Goal: Transaction & Acquisition: Obtain resource

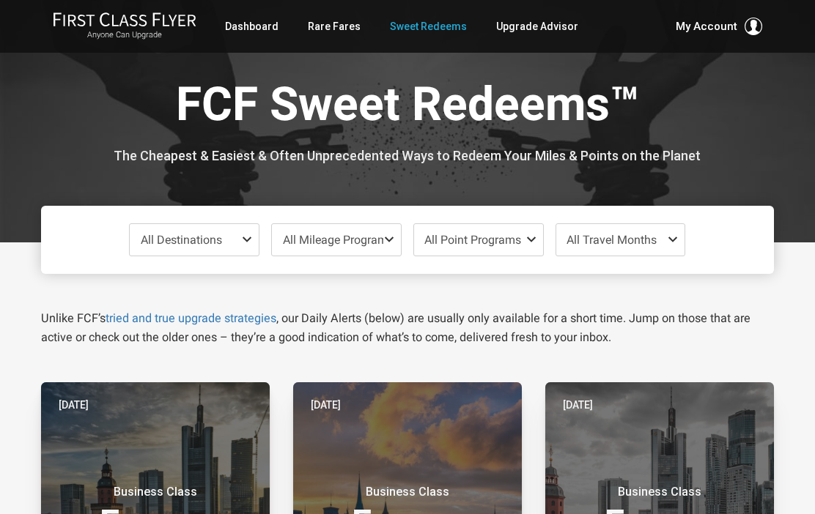
click at [240, 240] on span "All Destinations" at bounding box center [194, 239] width 129 height 31
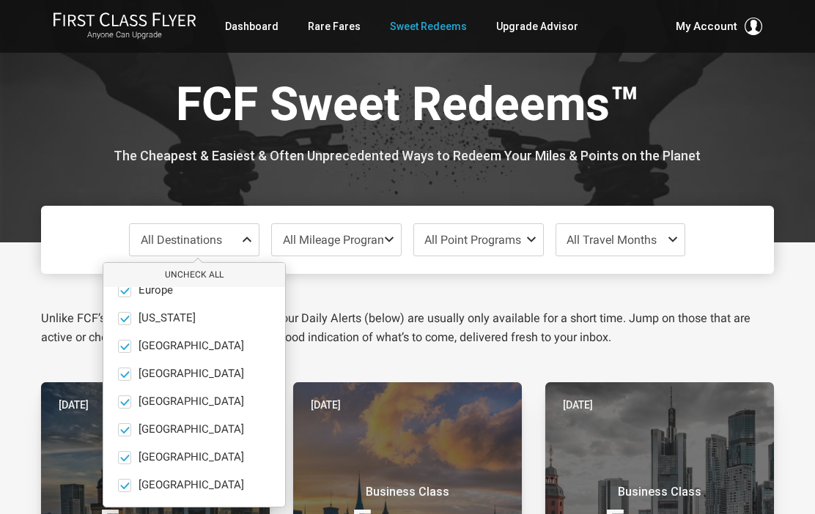
scroll to position [101, 0]
click at [214, 271] on button "Uncheck All" at bounding box center [194, 275] width 182 height 24
click at [127, 489] on span at bounding box center [124, 485] width 13 height 13
click at [0, 0] on input "South Pacific only" at bounding box center [0, 0] width 0 height 0
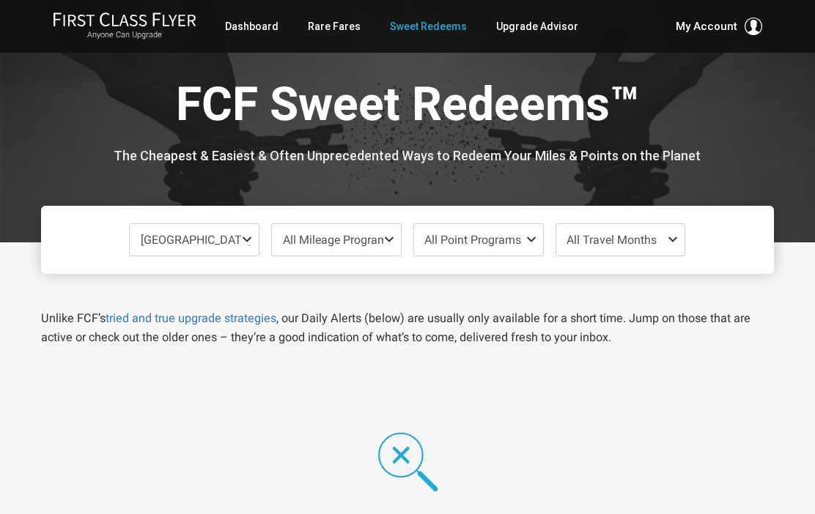
click at [431, 292] on div "Unlike FCF’s tried and true upgrade strategies , our Daily Alerts (below) are u…" at bounding box center [407, 310] width 755 height 73
click at [380, 241] on span "All Mileage Programs" at bounding box center [338, 240] width 111 height 14
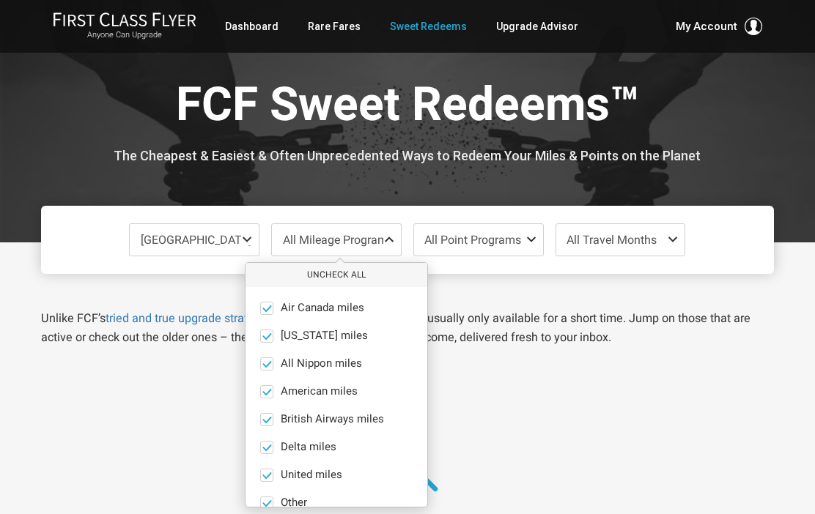
click at [353, 271] on button "Uncheck All" at bounding box center [336, 275] width 182 height 24
click at [265, 307] on span at bounding box center [266, 308] width 13 height 13
click at [0, 0] on input "Air Canada miles only" at bounding box center [0, 0] width 0 height 0
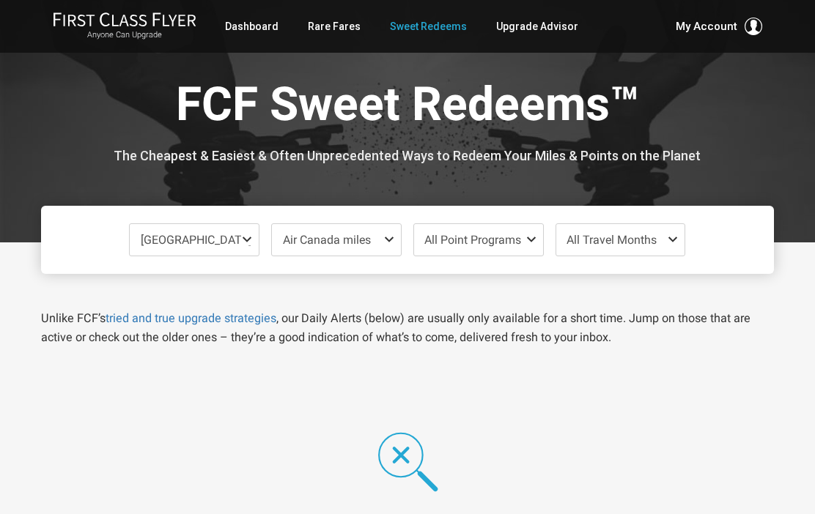
click at [749, 188] on div "FCF Sweet Redeems™ The Cheapest & Easiest & Often Unprecedented Ways to Redeem …" at bounding box center [407, 121] width 733 height 242
click at [674, 244] on span at bounding box center [676, 240] width 18 height 12
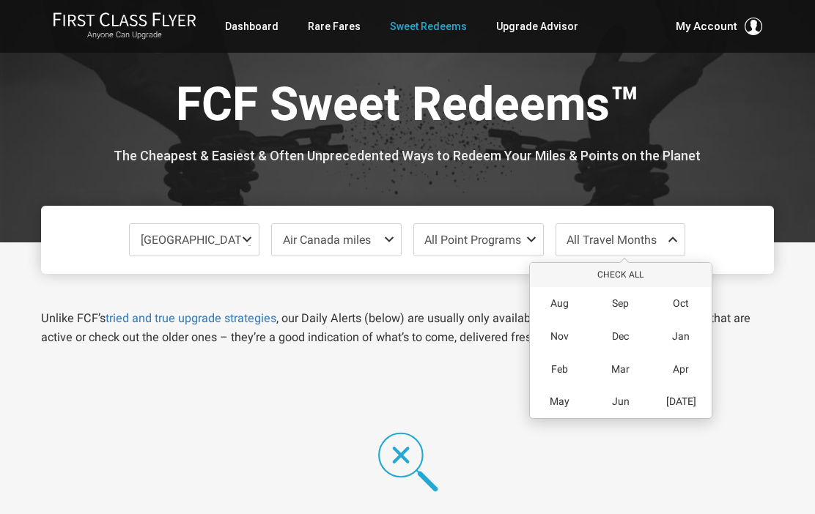
click at [625, 366] on span "Mar" at bounding box center [620, 369] width 18 height 12
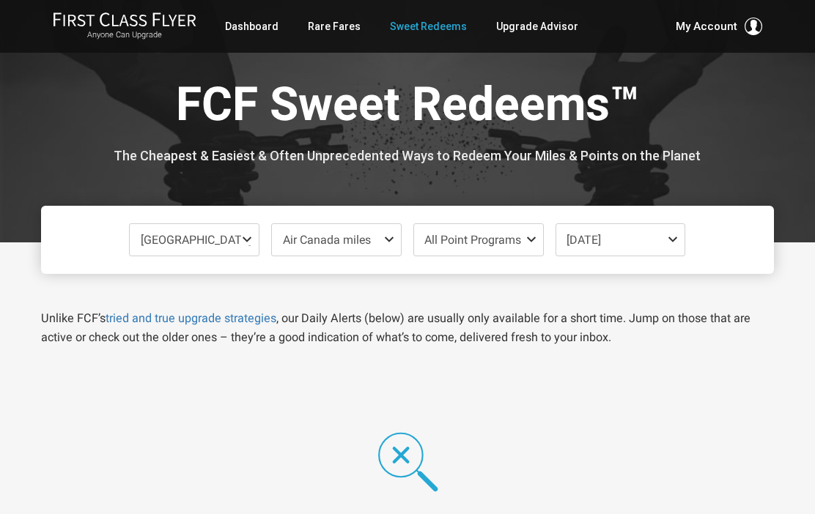
click at [789, 146] on div at bounding box center [407, 121] width 815 height 242
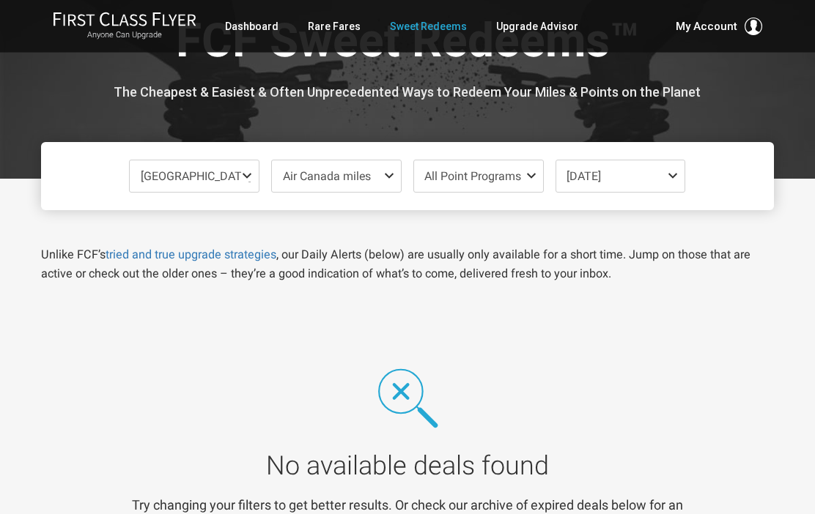
scroll to position [0, 0]
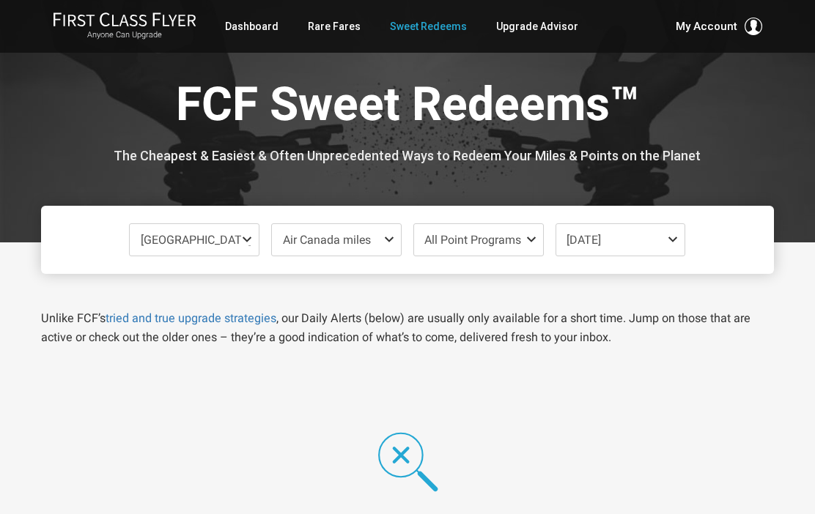
click at [389, 237] on span at bounding box center [392, 240] width 18 height 12
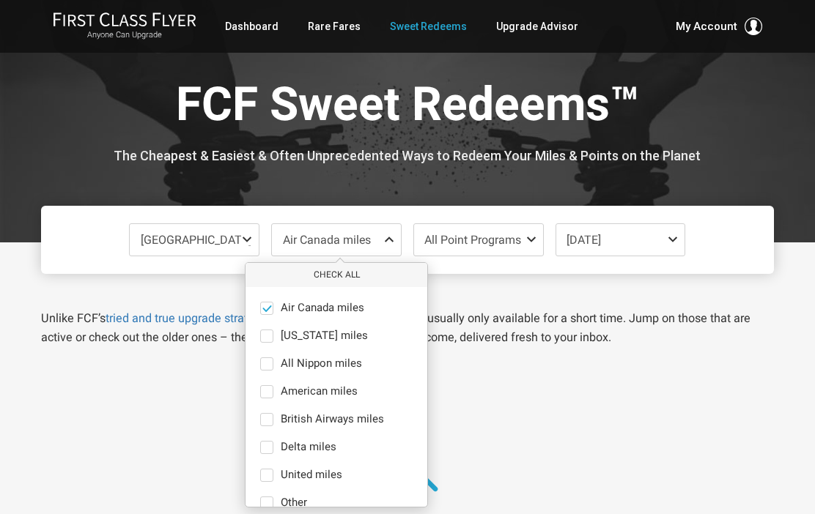
click at [342, 282] on button "Check All" at bounding box center [336, 275] width 182 height 24
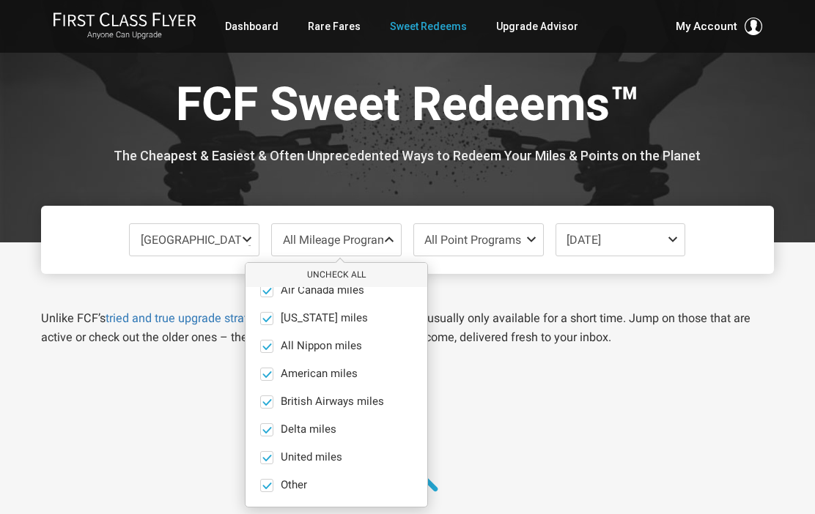
scroll to position [18, 0]
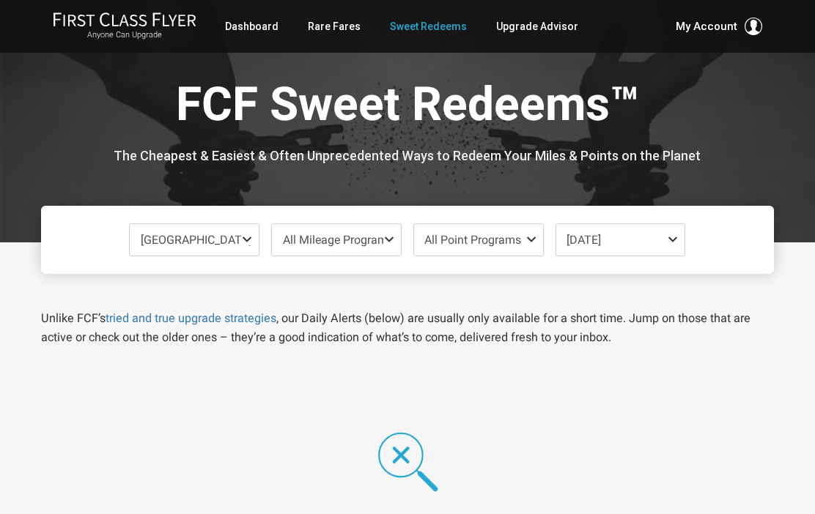
click at [762, 125] on h1 "FCF Sweet Redeems™" at bounding box center [407, 107] width 711 height 56
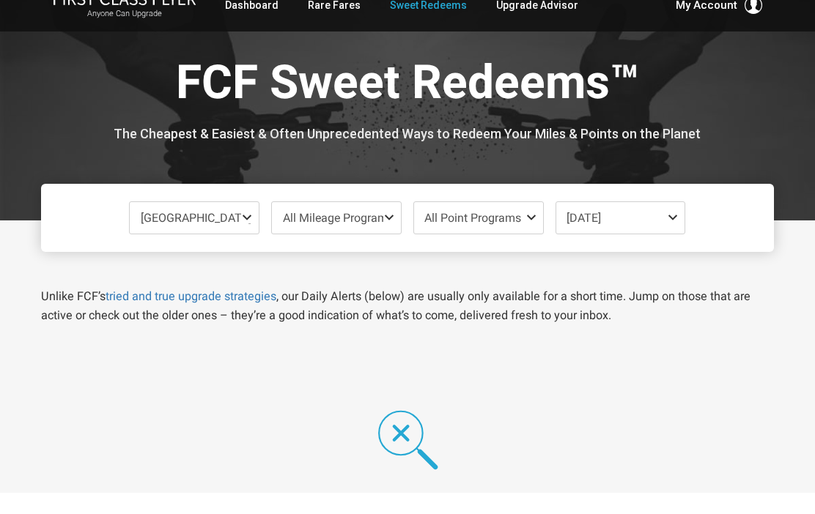
scroll to position [23, 0]
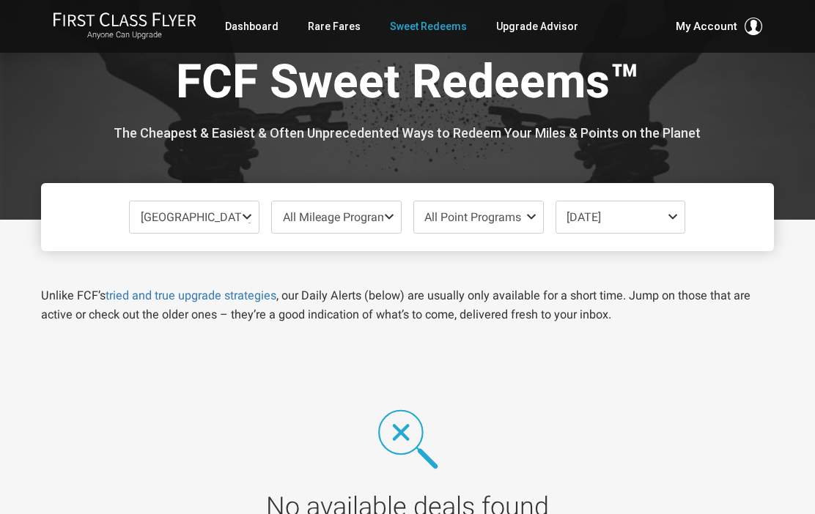
click at [675, 217] on span at bounding box center [676, 217] width 18 height 12
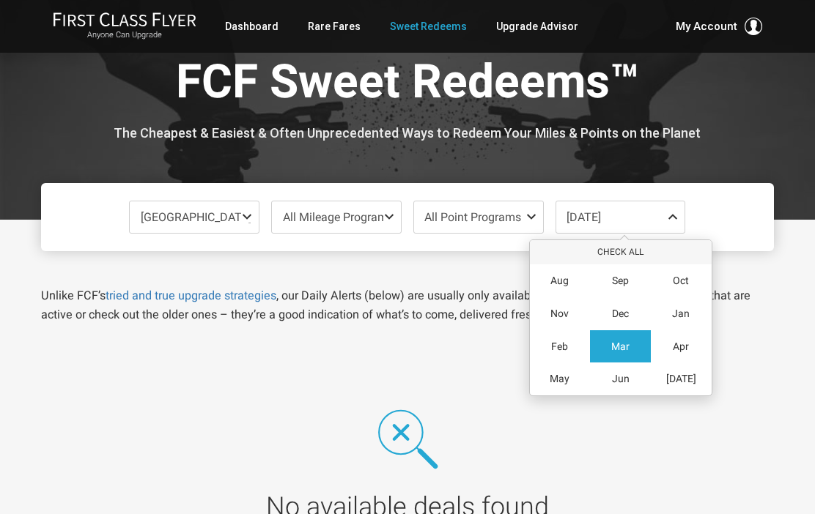
click at [629, 341] on span "Mar" at bounding box center [620, 347] width 18 height 12
click at [632, 347] on div "Mar" at bounding box center [620, 346] width 61 height 33
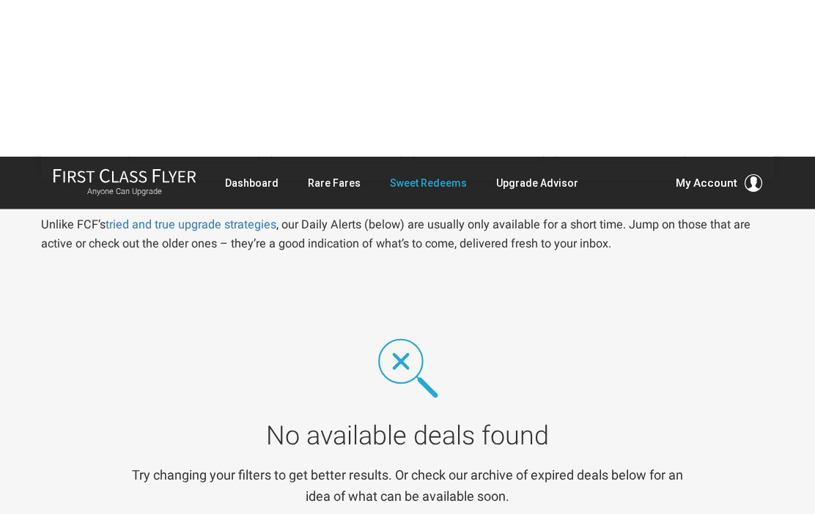
scroll to position [0, 0]
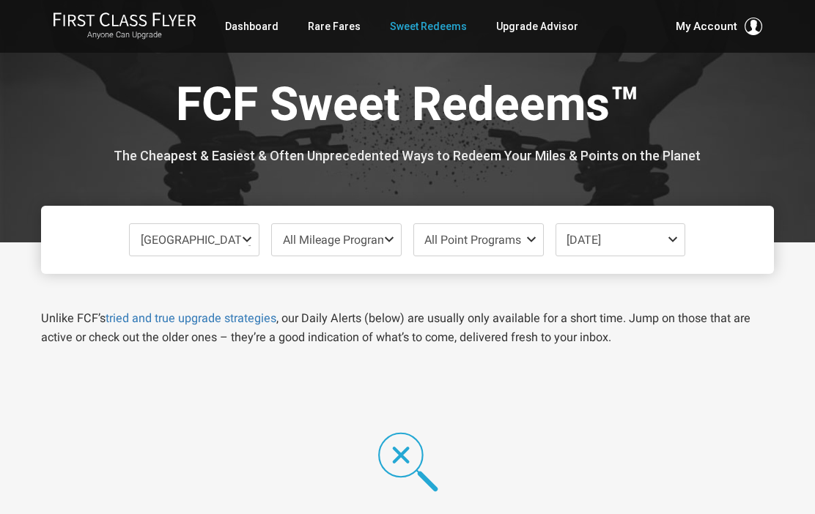
click at [680, 245] on span "Mar 2026" at bounding box center [620, 239] width 129 height 31
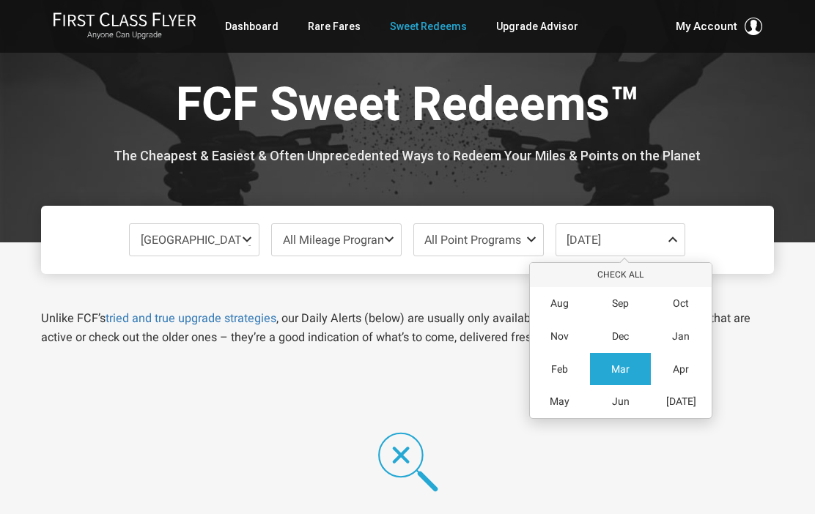
click at [568, 371] on div "Feb" at bounding box center [560, 369] width 61 height 33
click at [782, 158] on div at bounding box center [407, 121] width 815 height 242
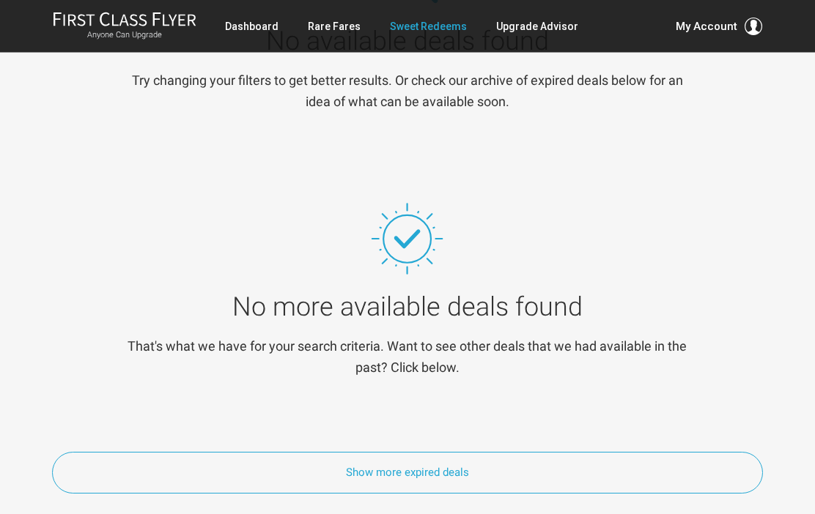
scroll to position [486, 0]
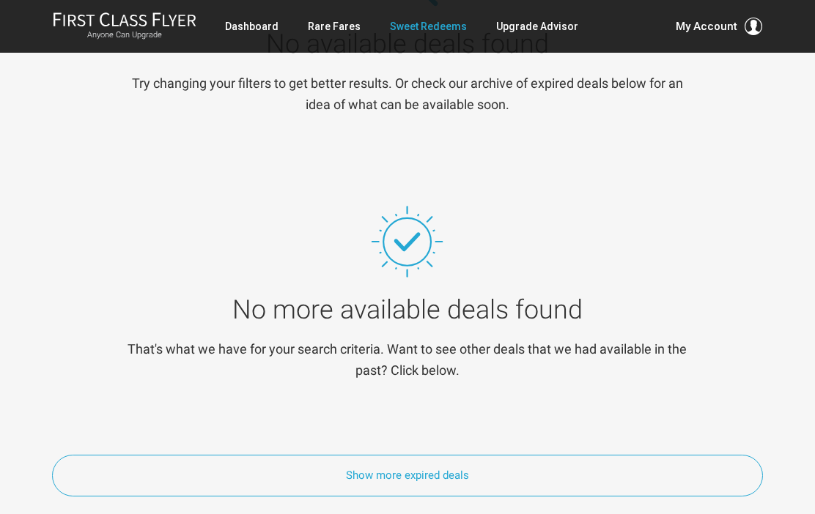
click at [461, 465] on button "Show more expired deals" at bounding box center [407, 476] width 711 height 42
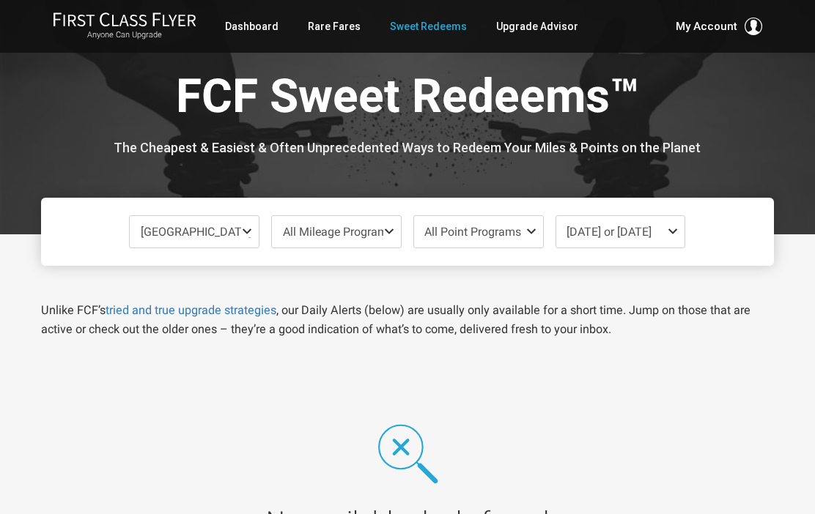
scroll to position [0, 0]
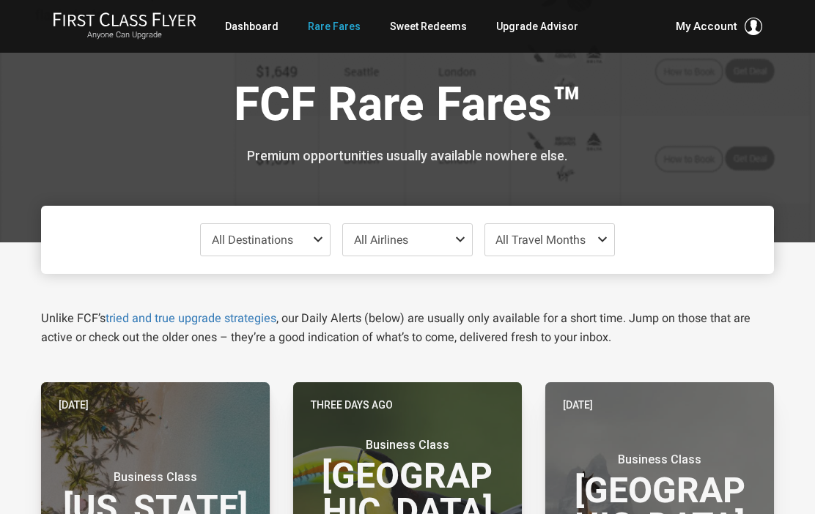
click at [311, 239] on span "All Destinations" at bounding box center [265, 239] width 129 height 31
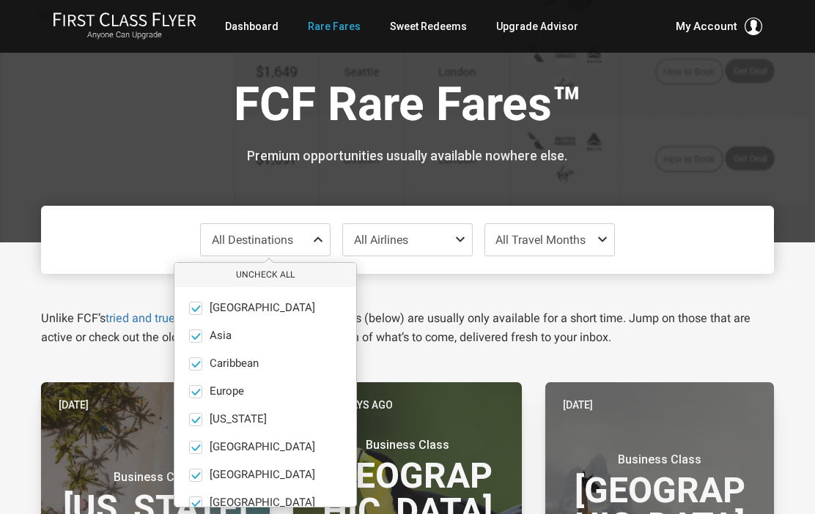
click at [275, 277] on button "Uncheck All" at bounding box center [265, 275] width 182 height 24
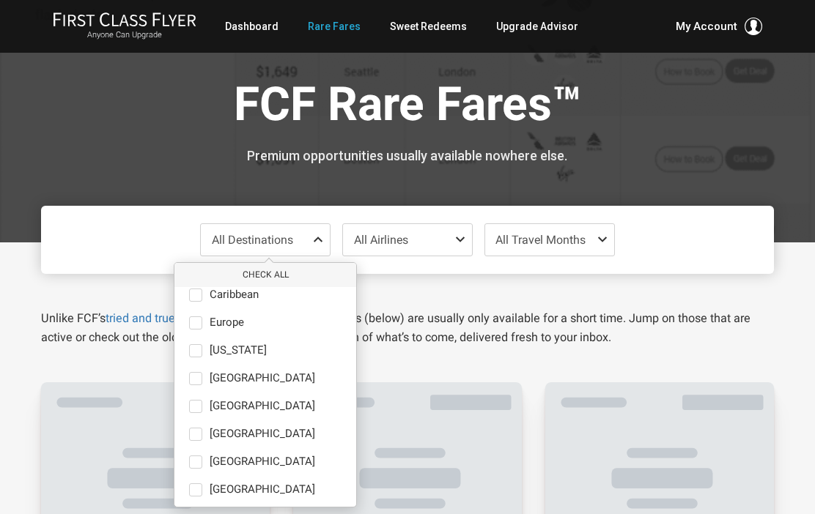
scroll to position [101, 0]
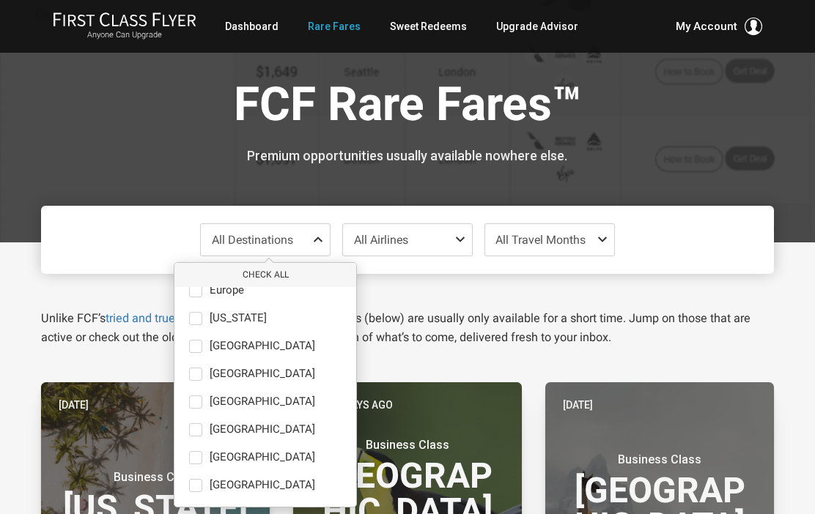
click at [194, 491] on span at bounding box center [195, 485] width 13 height 13
click at [0, 0] on input "South Pacific only" at bounding box center [0, 0] width 0 height 0
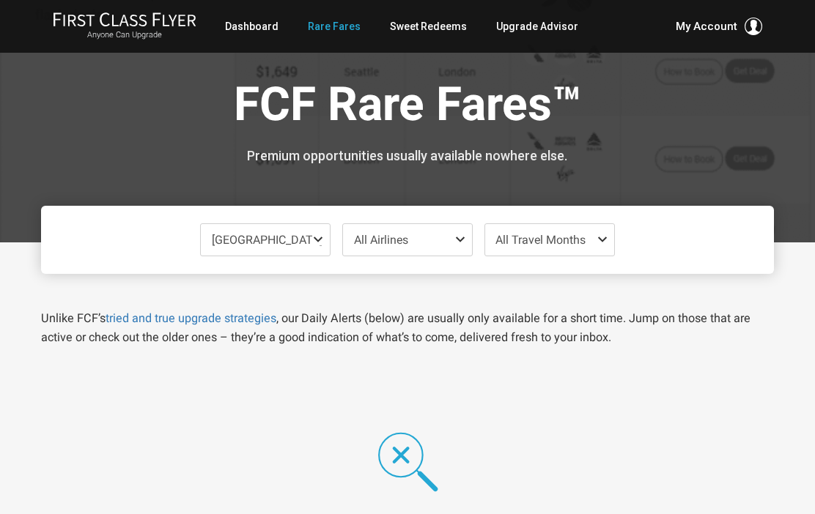
click at [504, 382] on div "No available deals found Try changing your filters to get better results. Or ch…" at bounding box center [407, 515] width 757 height 266
click at [613, 238] on span at bounding box center [605, 240] width 18 height 12
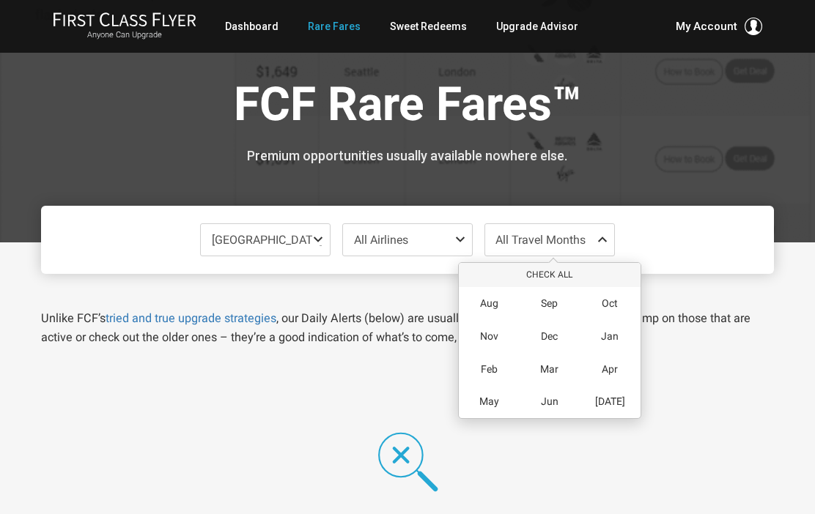
click at [558, 368] on span "Mar" at bounding box center [549, 369] width 18 height 12
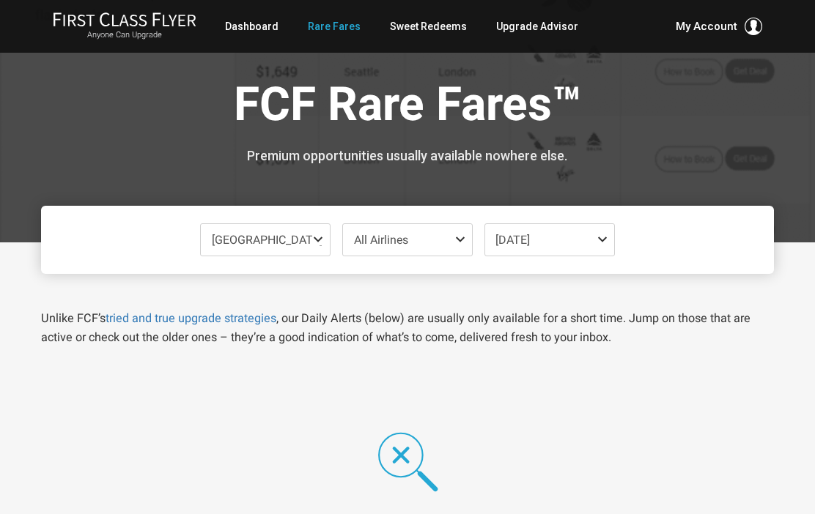
click at [668, 170] on div "FCF Rare Fares™ Premium opportunities usually available nowhere else." at bounding box center [407, 121] width 733 height 242
click at [412, 459] on icon at bounding box center [407, 461] width 79 height 79
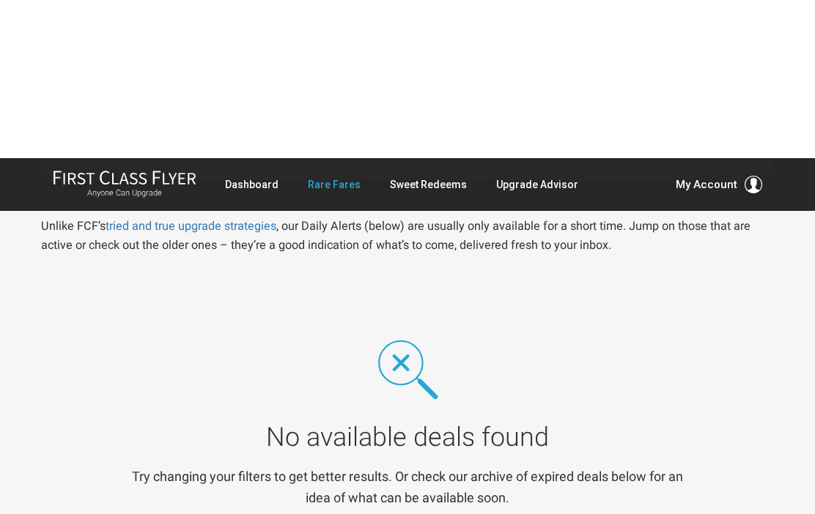
scroll to position [0, 0]
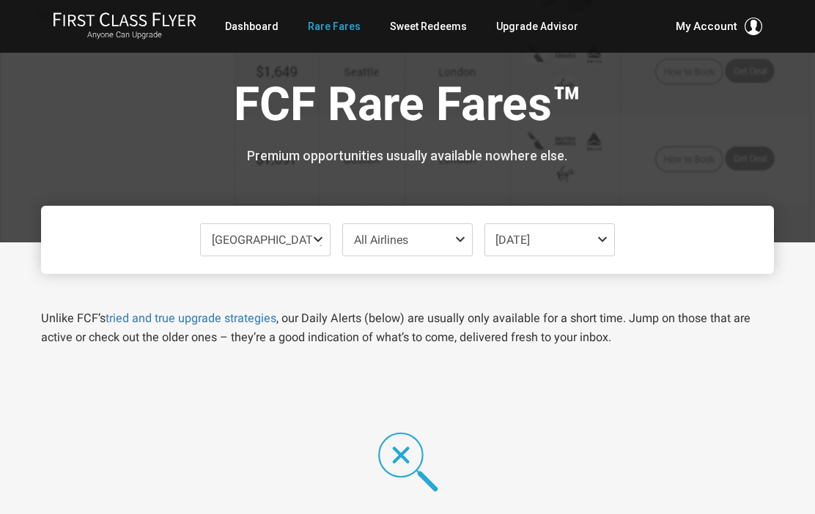
click at [600, 243] on span at bounding box center [605, 240] width 18 height 12
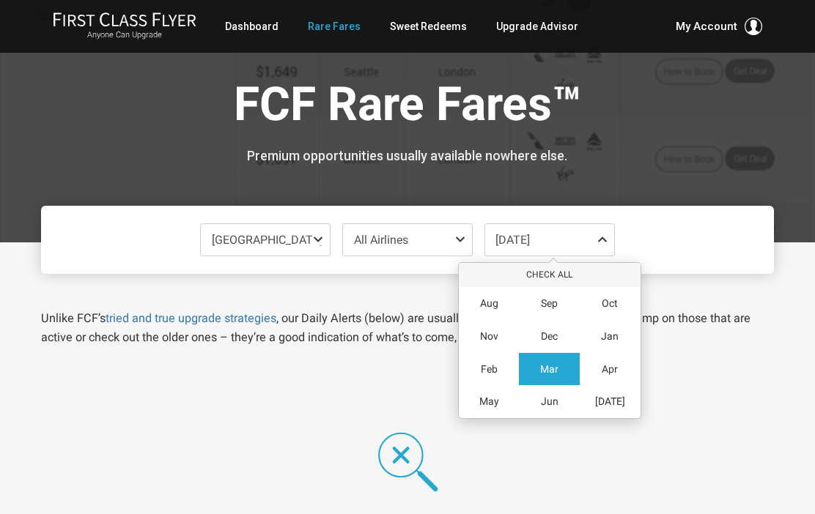
click at [562, 280] on button "Check All" at bounding box center [550, 275] width 182 height 24
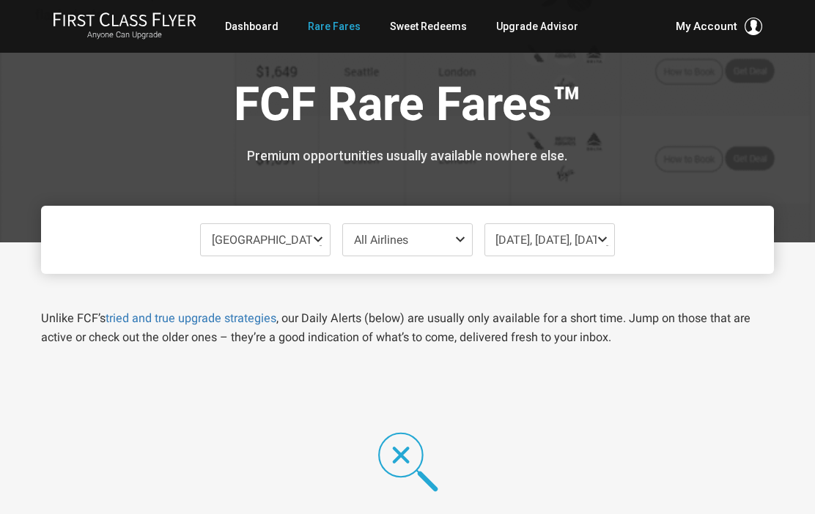
click at [719, 177] on div "FCF Rare Fares™ Premium opportunities usually available nowhere else." at bounding box center [407, 121] width 733 height 242
click at [316, 245] on span "South Pacific" at bounding box center [265, 239] width 129 height 31
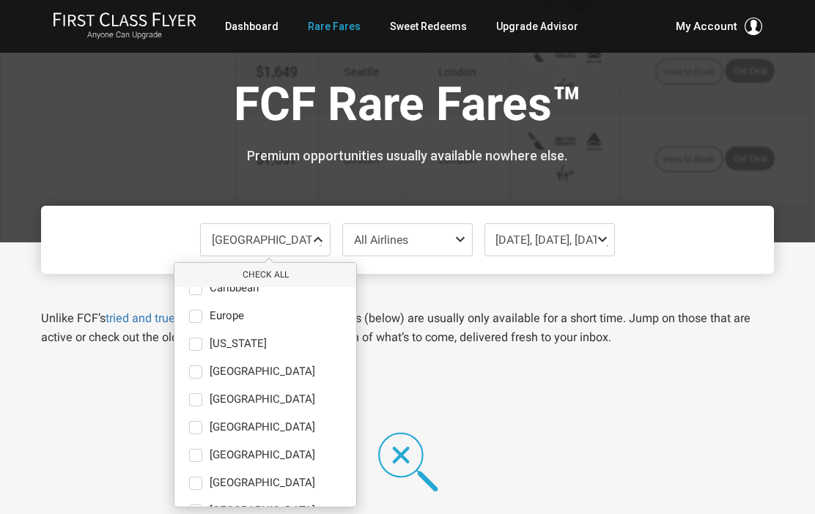
scroll to position [64, 0]
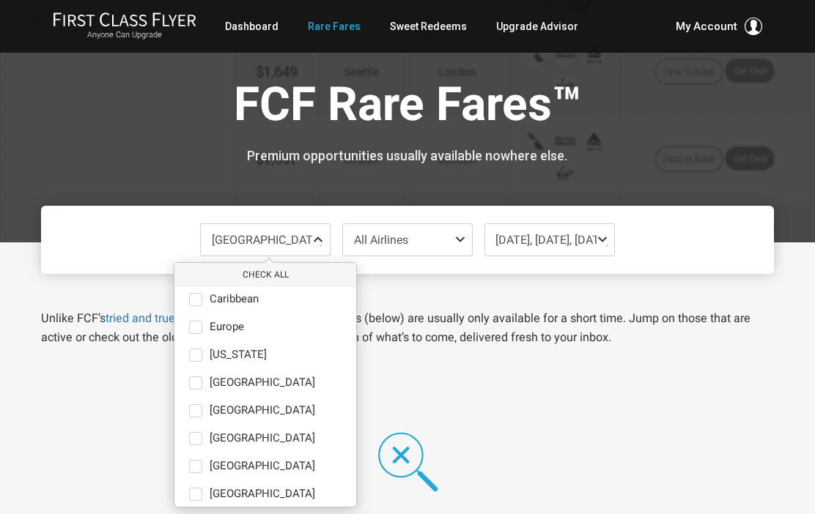
click at [203, 360] on label "Hawaii only" at bounding box center [265, 355] width 182 height 13
click at [0, 0] on input "Hawaii only" at bounding box center [0, 0] width 0 height 0
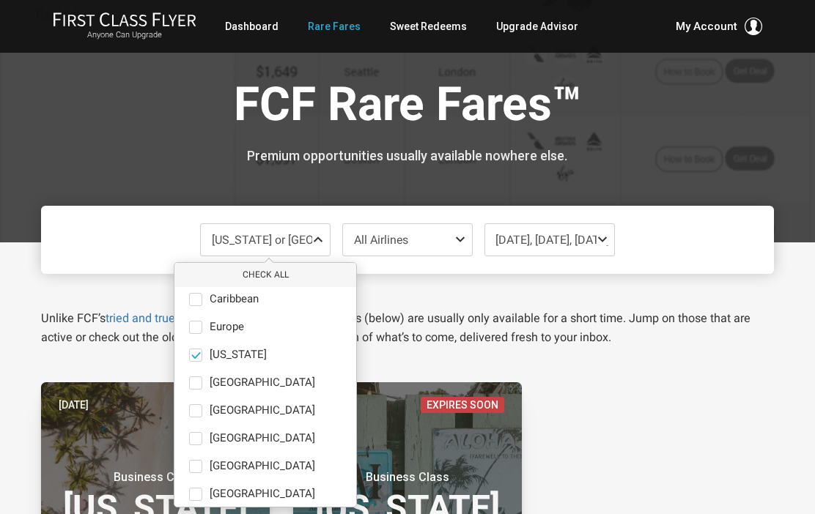
click at [606, 239] on span at bounding box center [605, 240] width 18 height 12
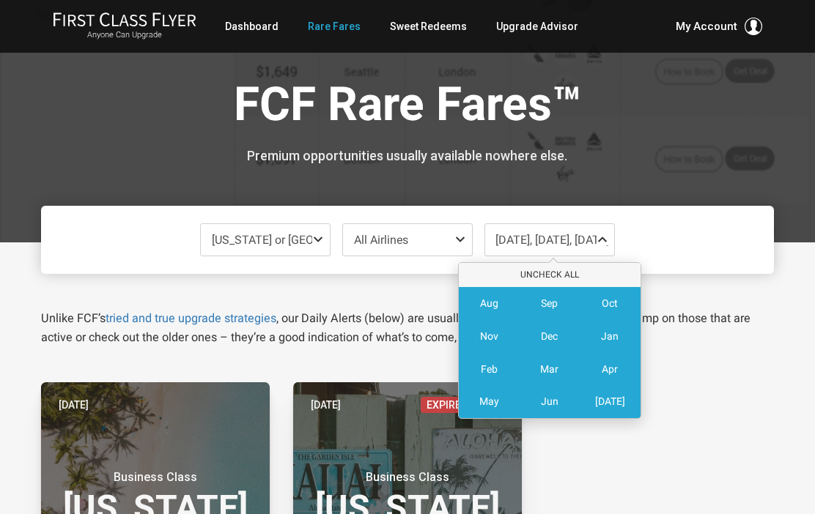
click at [560, 366] on div "Mar" at bounding box center [549, 369] width 61 height 33
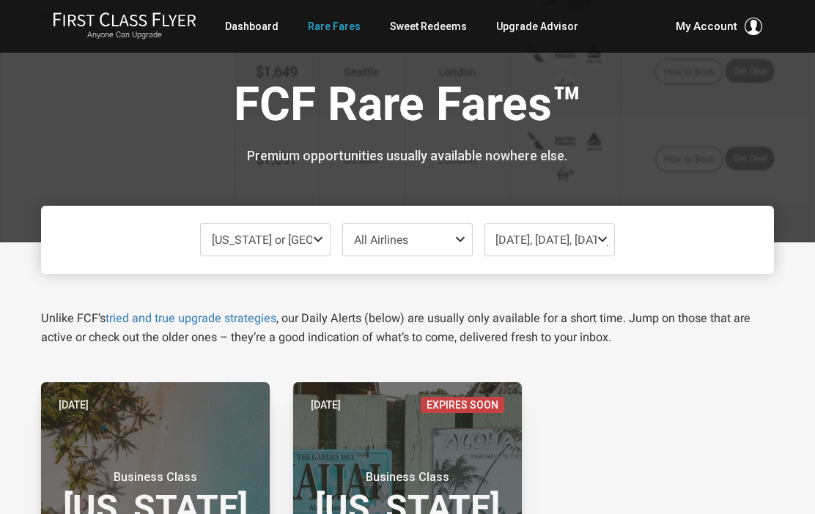
click at [731, 201] on div "FCF Rare Fares™ Premium opportunities usually available nowhere else." at bounding box center [407, 121] width 733 height 242
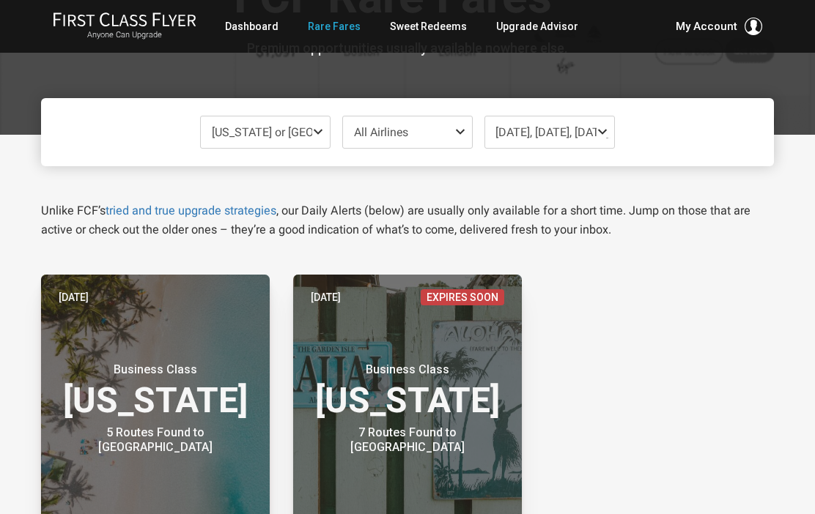
scroll to position [111, 0]
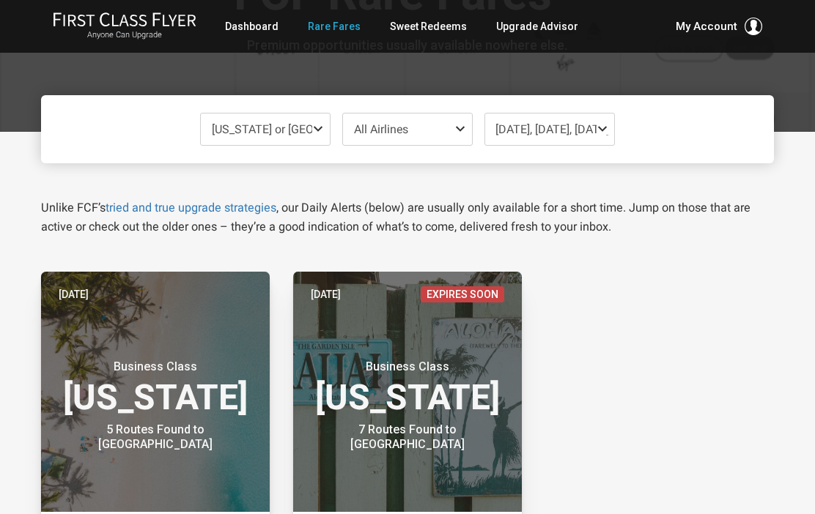
click at [599, 134] on span "Aug 2025, Sep 2025, Oct 2025, Nov 2025, Dec 2025, Jan 2026, Feb 2026, Apr 2026,…" at bounding box center [715, 129] width 441 height 14
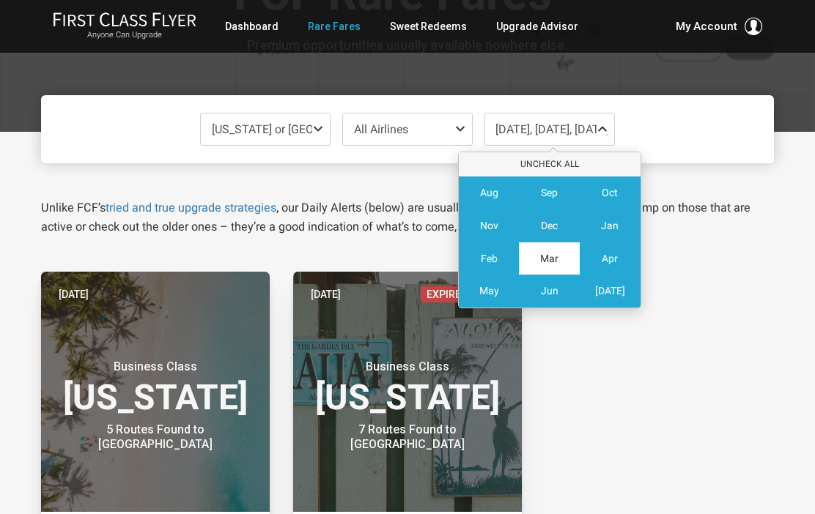
click at [560, 259] on div "Mar" at bounding box center [549, 258] width 61 height 33
click at [558, 265] on div "Mar" at bounding box center [549, 258] width 61 height 33
click at [566, 162] on button "Uncheck All" at bounding box center [550, 164] width 182 height 24
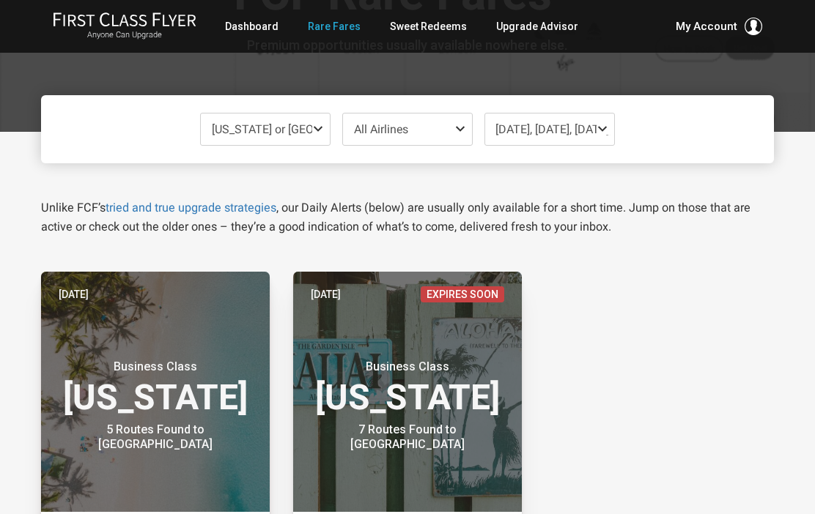
click at [744, 187] on div "Unlike FCF’s tried and true upgrade strategies , our Daily Alerts (below) are u…" at bounding box center [407, 199] width 755 height 73
click at [598, 130] on span at bounding box center [605, 129] width 18 height 12
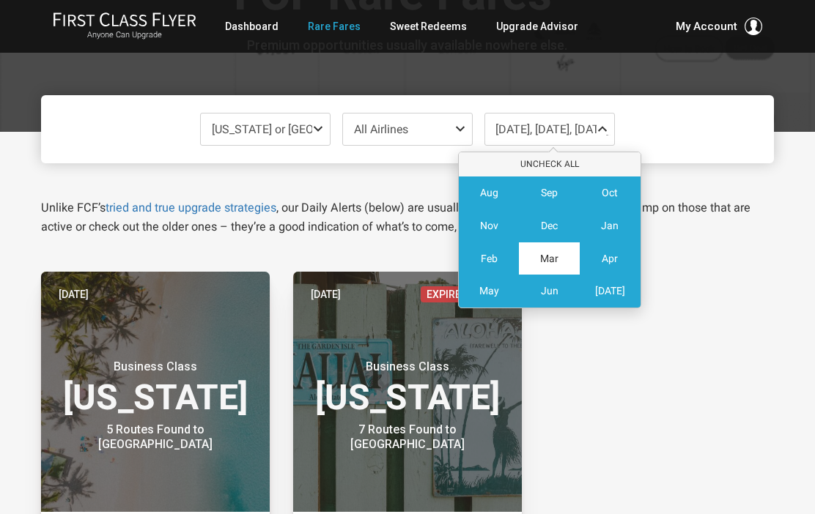
click at [570, 160] on button "Uncheck All" at bounding box center [550, 164] width 182 height 24
click at [569, 163] on button "Uncheck All" at bounding box center [550, 164] width 182 height 24
click at [568, 161] on button "Uncheck All" at bounding box center [550, 164] width 182 height 24
click at [567, 159] on button "Uncheck All" at bounding box center [550, 164] width 182 height 24
click at [555, 256] on span "Mar" at bounding box center [549, 259] width 18 height 12
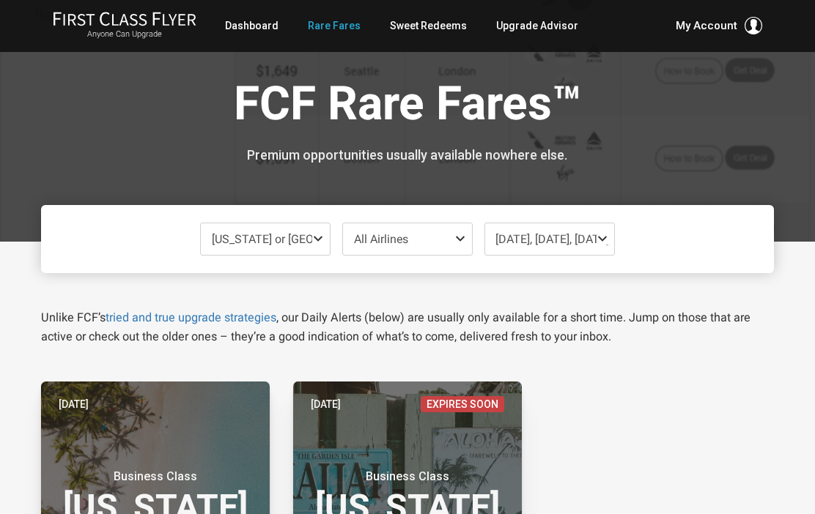
scroll to position [64, 0]
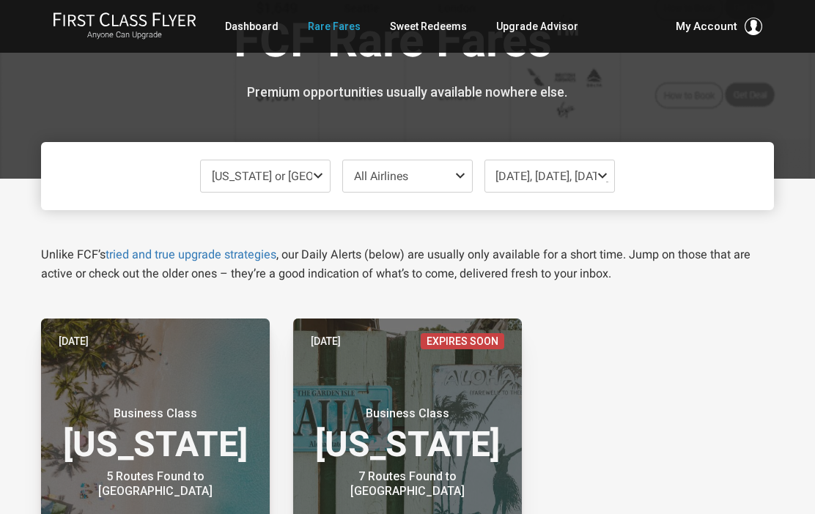
click at [602, 174] on span at bounding box center [605, 176] width 18 height 12
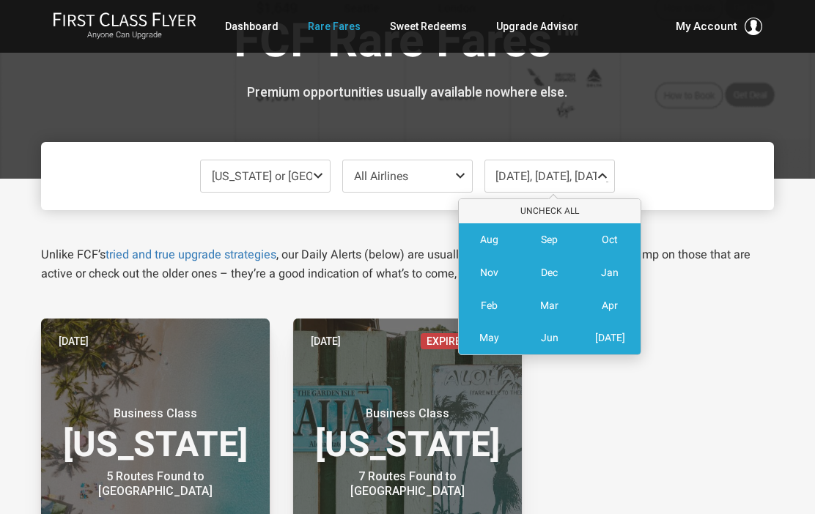
click at [557, 275] on span "Dec" at bounding box center [549, 273] width 17 height 12
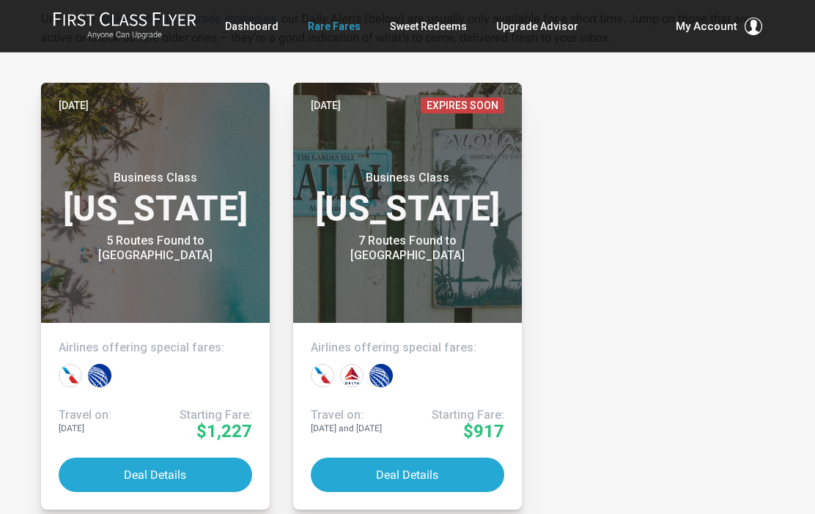
scroll to position [298, 0]
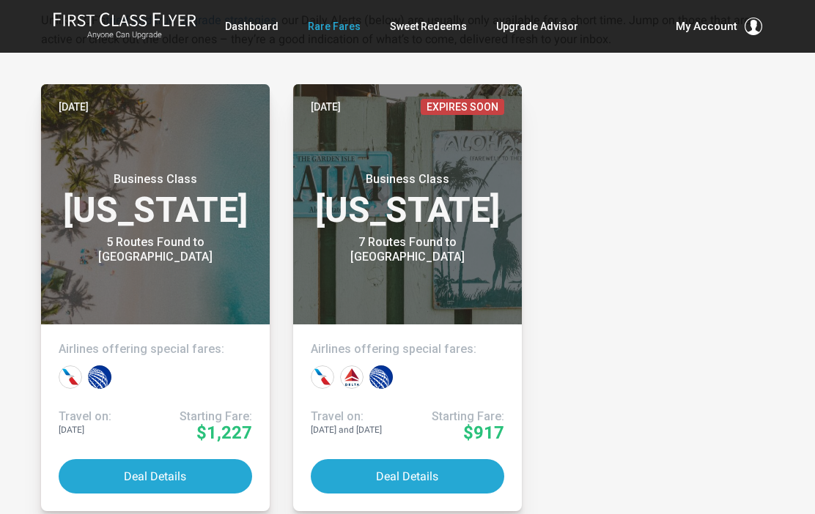
click at [418, 487] on button "Deal Details" at bounding box center [407, 476] width 193 height 34
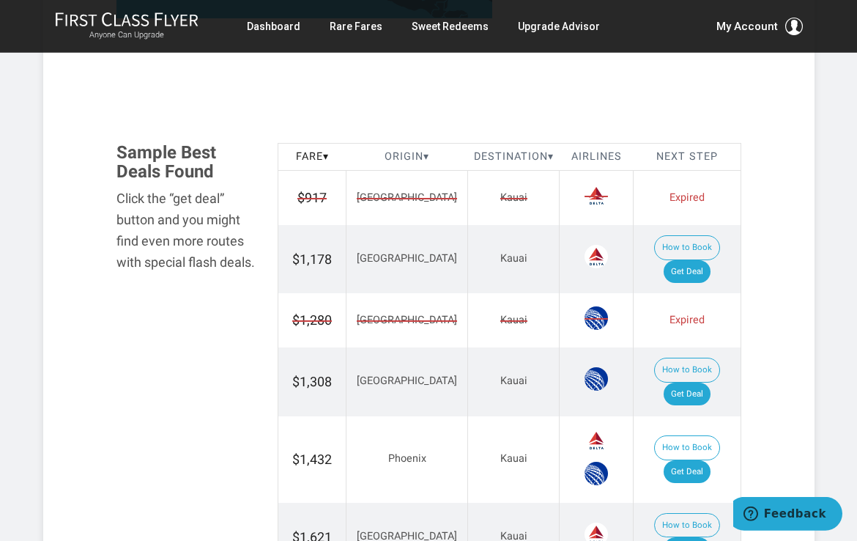
scroll to position [766, 0]
click at [706, 382] on link "Get Deal" at bounding box center [687, 393] width 47 height 23
